Goal: Find specific page/section: Find specific page/section

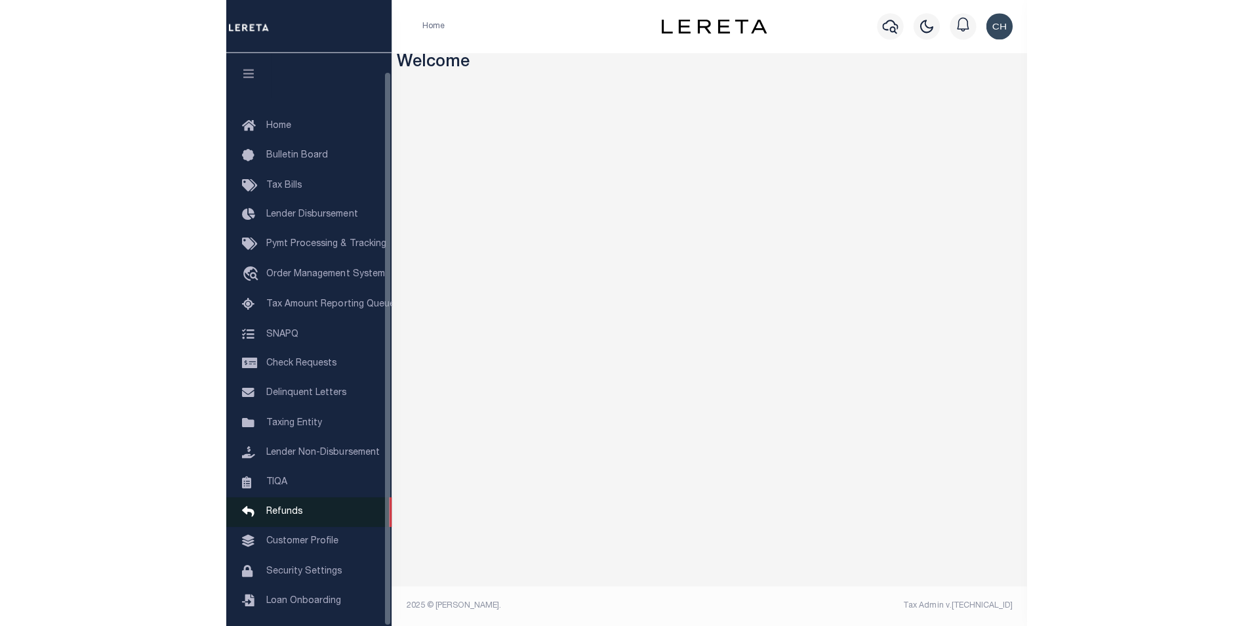
scroll to position [18, 0]
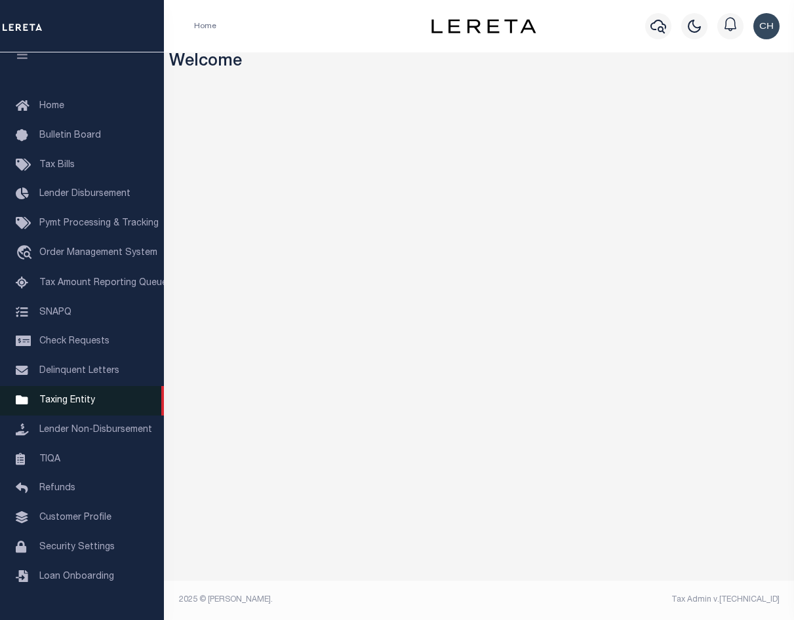
click at [82, 401] on span "Taxing Entity" at bounding box center [67, 400] width 56 height 9
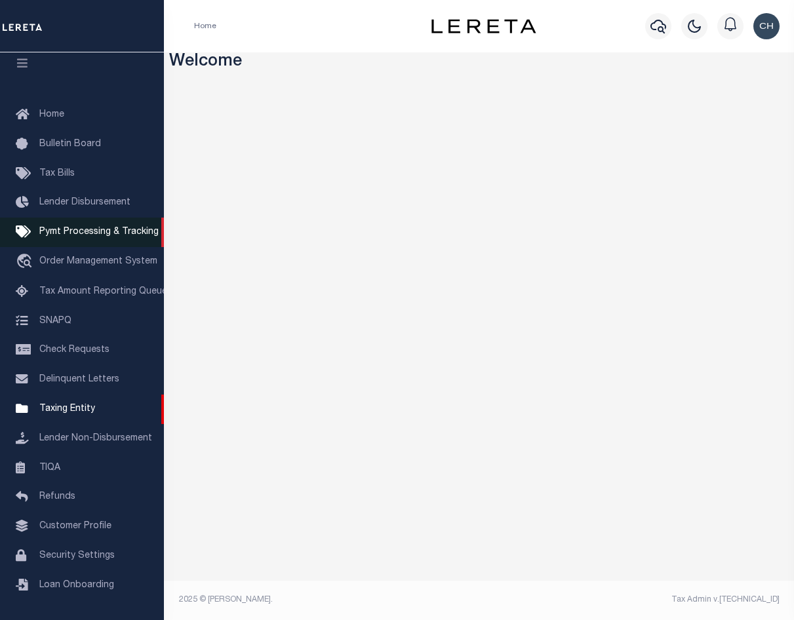
click at [112, 228] on span "Pymt Processing & Tracking" at bounding box center [98, 232] width 119 height 9
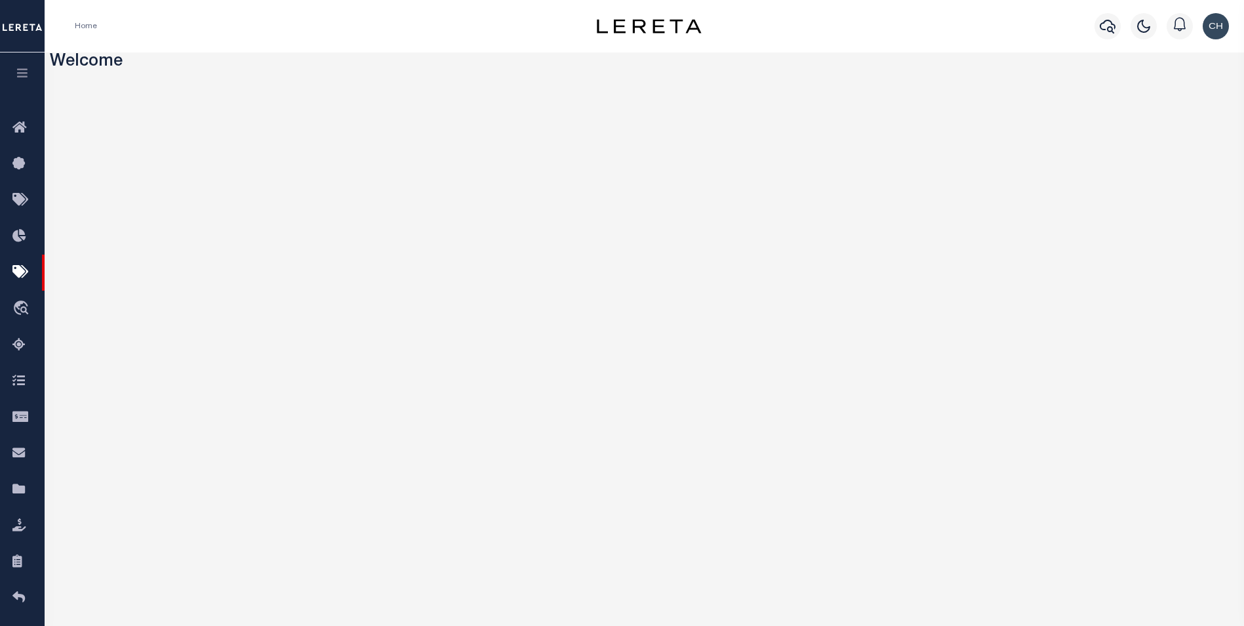
click at [21, 68] on button "button" at bounding box center [22, 74] width 45 height 45
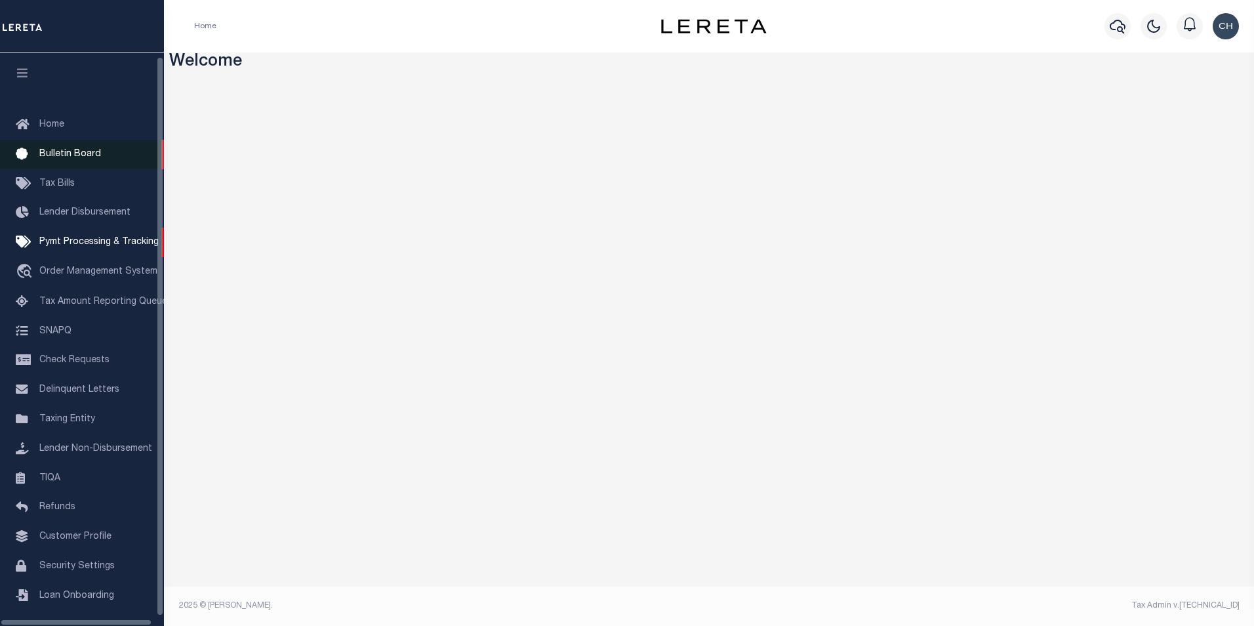
scroll to position [13, 0]
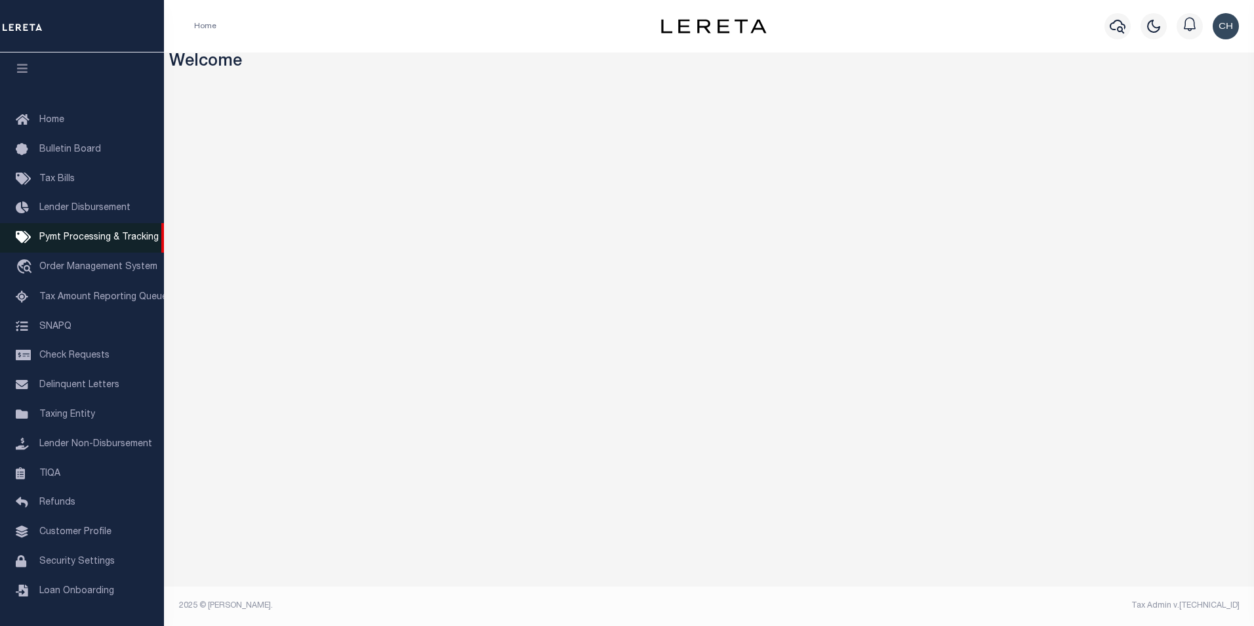
click at [74, 233] on span "Pymt Processing & Tracking" at bounding box center [98, 237] width 119 height 9
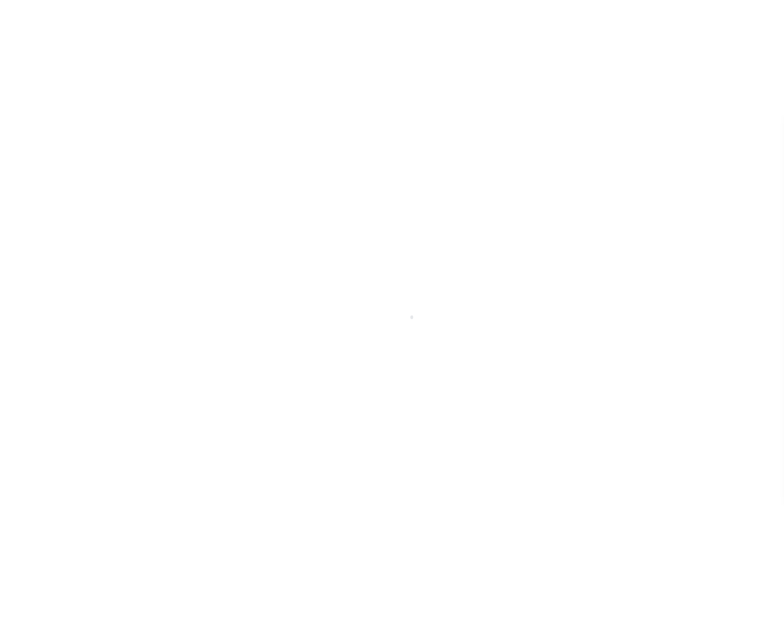
scroll to position [13, 0]
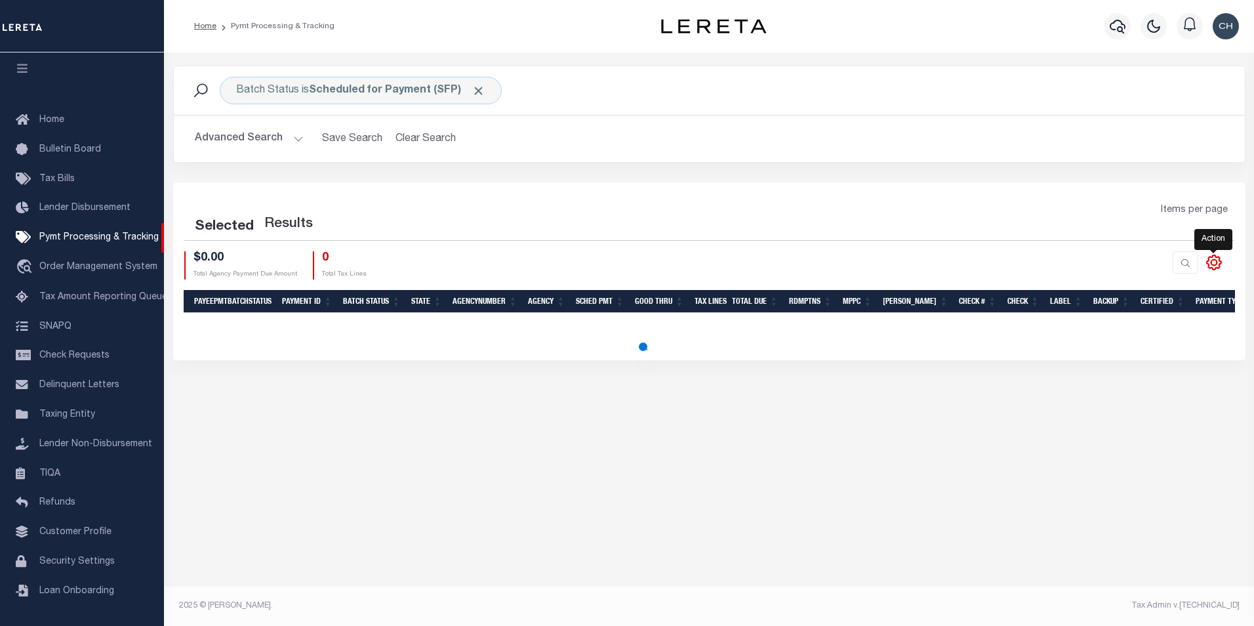
click at [1216, 266] on icon at bounding box center [1213, 262] width 17 height 17
click at [1216, 264] on icon at bounding box center [1214, 262] width 6 height 6
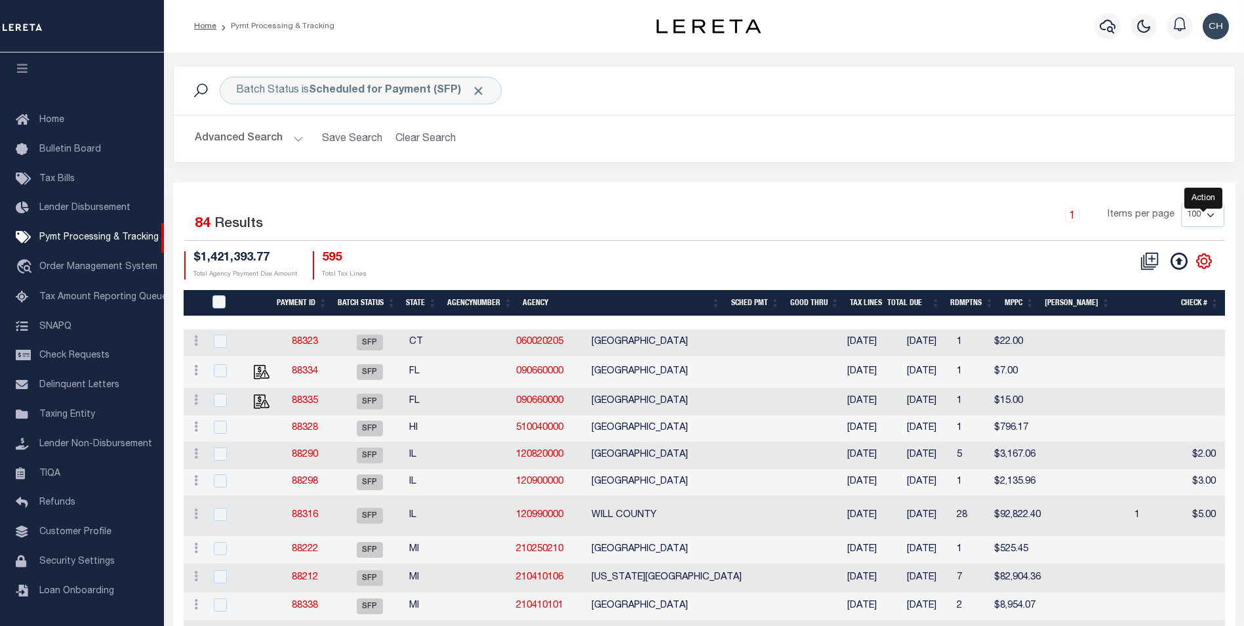
click at [1205, 264] on icon at bounding box center [1204, 261] width 6 height 6
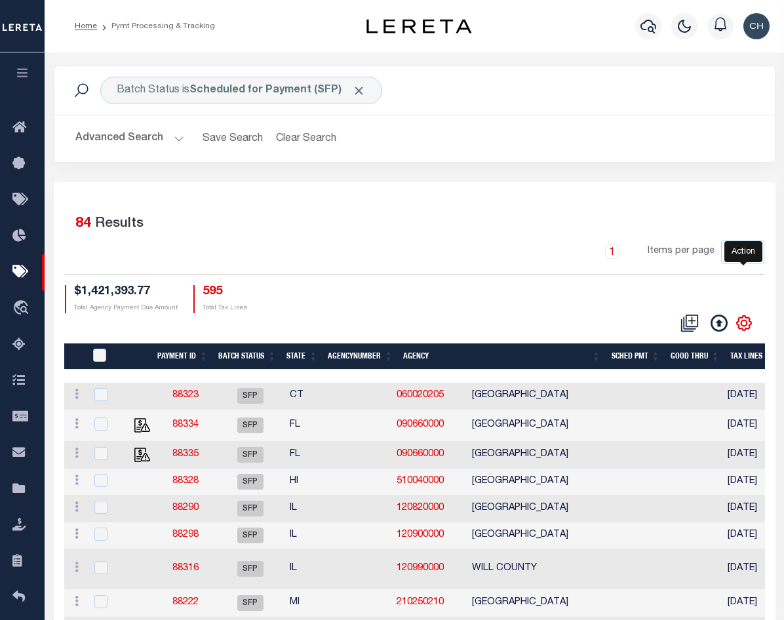
click at [743, 315] on icon at bounding box center [744, 323] width 17 height 17
click at [750, 316] on icon at bounding box center [744, 323] width 14 height 14
click at [749, 316] on icon at bounding box center [744, 323] width 14 height 14
